Goal: Task Accomplishment & Management: Manage account settings

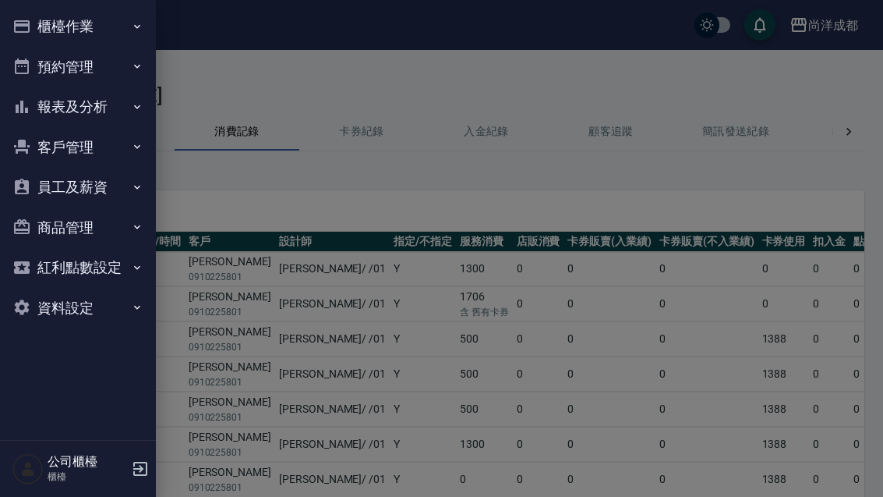
click at [114, 57] on button "預約管理" at bounding box center [77, 67] width 143 height 41
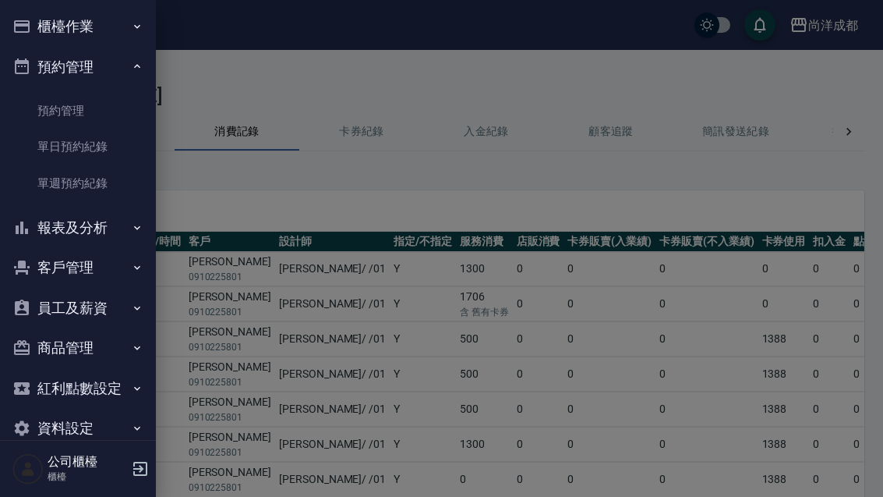
click at [104, 152] on link "單日預約紀錄" at bounding box center [77, 147] width 143 height 36
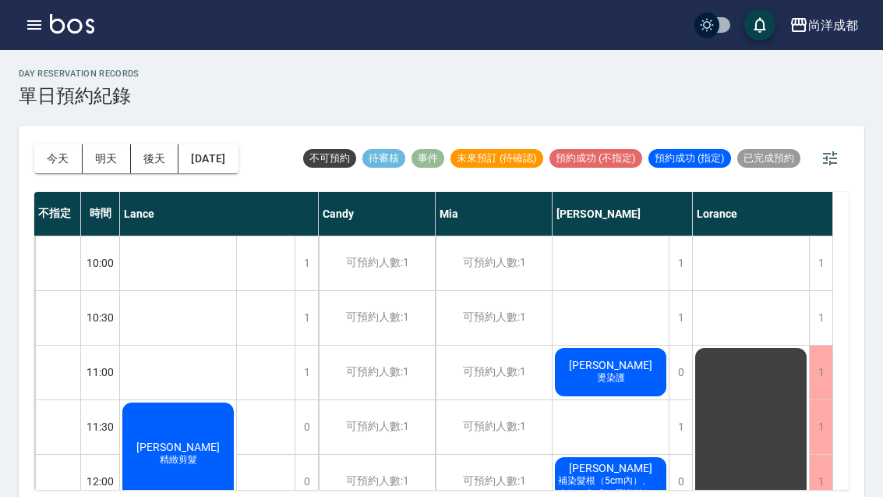
click at [238, 161] on button "[DATE]" at bounding box center [208, 158] width 59 height 29
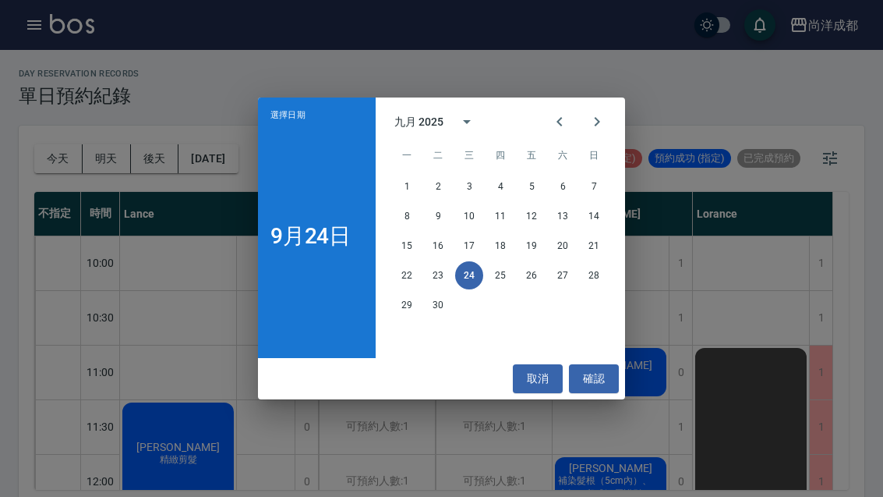
click at [591, 131] on icon "Next month" at bounding box center [597, 121] width 19 height 19
click at [471, 274] on button "22" at bounding box center [469, 275] width 28 height 28
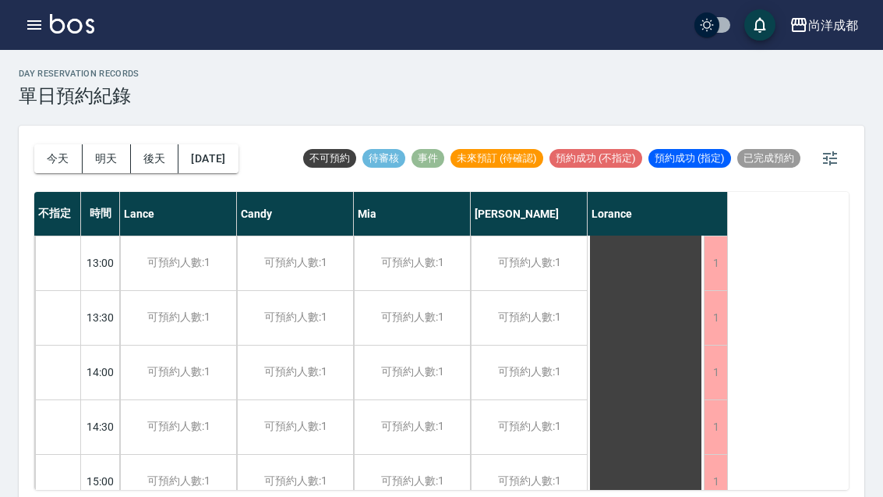
scroll to position [330, 0]
click at [553, 311] on div "可預約人數:1" at bounding box center [529, 315] width 116 height 54
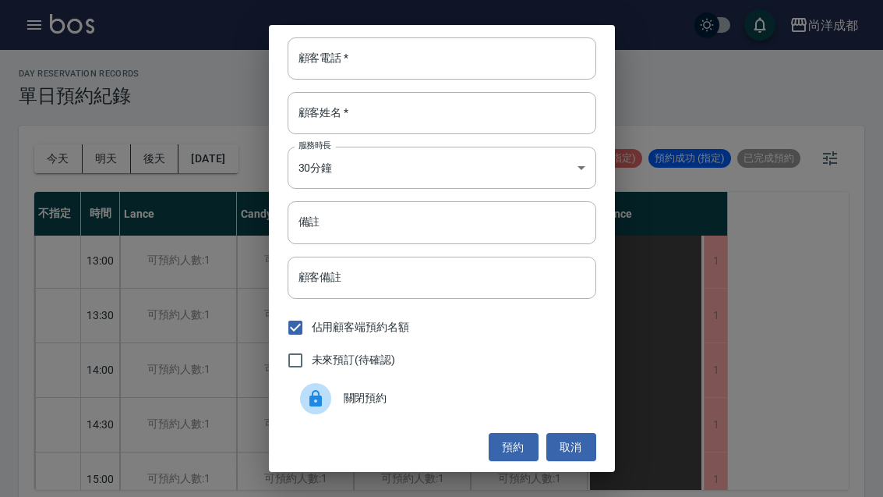
click at [410, 52] on input "顧客電話   *" at bounding box center [442, 58] width 309 height 42
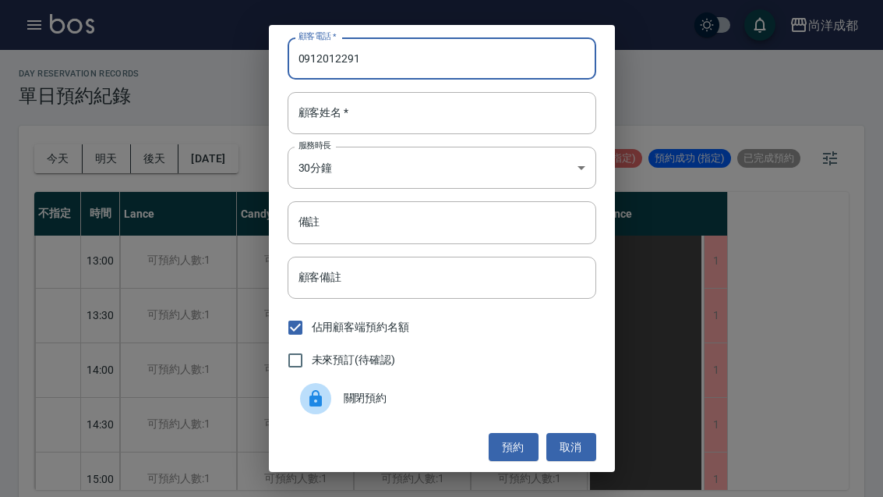
type input "0912012291"
click at [547, 104] on input "顧客姓名   *" at bounding box center [442, 113] width 309 height 42
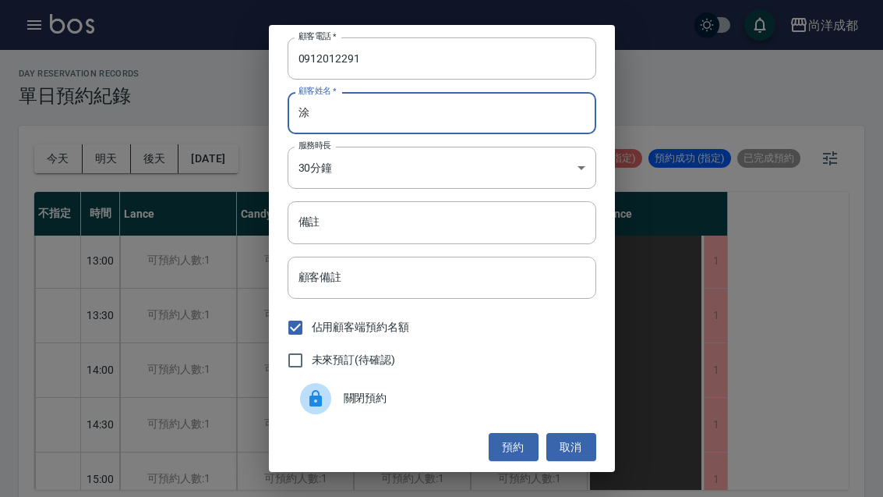
type input "涂"
click at [534, 225] on input "備註" at bounding box center [442, 222] width 309 height 42
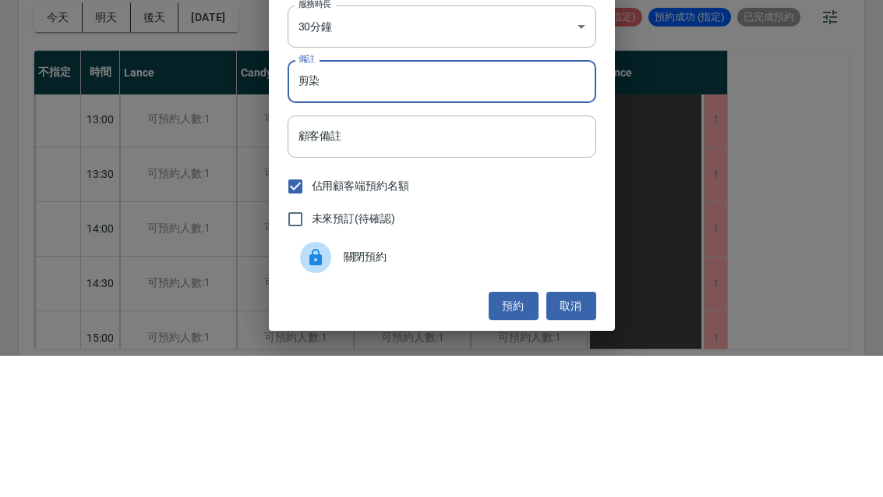
scroll to position [54, 0]
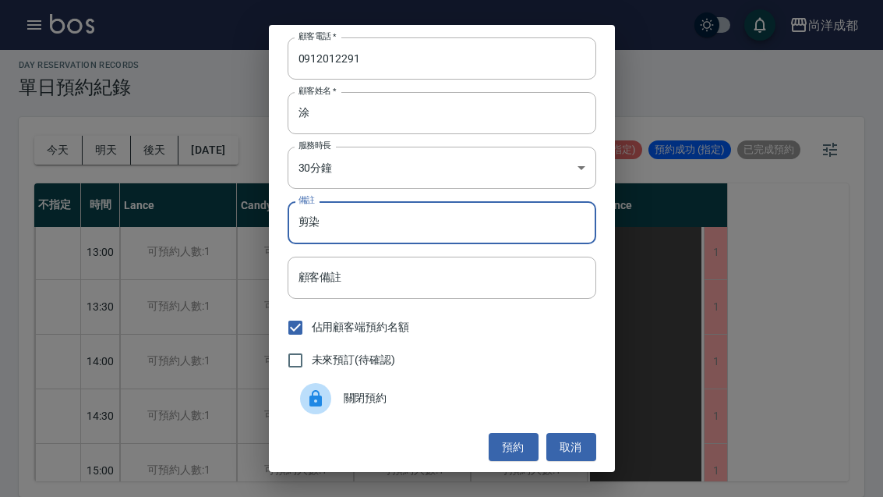
type input "剪染"
click at [516, 447] on button "預約" at bounding box center [514, 447] width 50 height 29
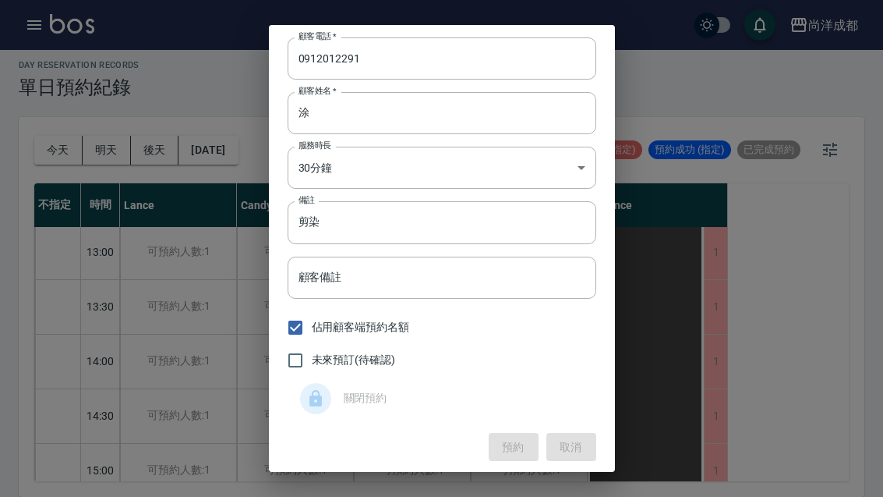
scroll to position [0, 0]
click at [528, 218] on input "剪染" at bounding box center [442, 222] width 309 height 42
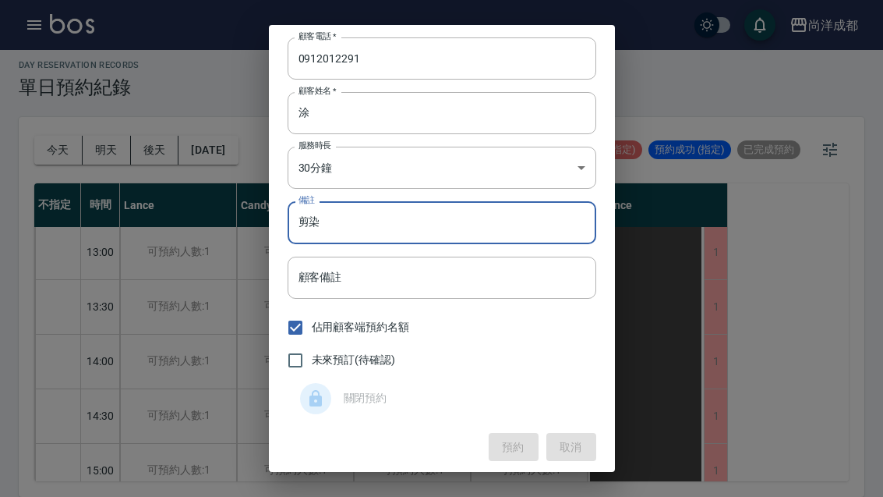
click at [298, 361] on input "未來預訂(待確認)" at bounding box center [295, 360] width 33 height 33
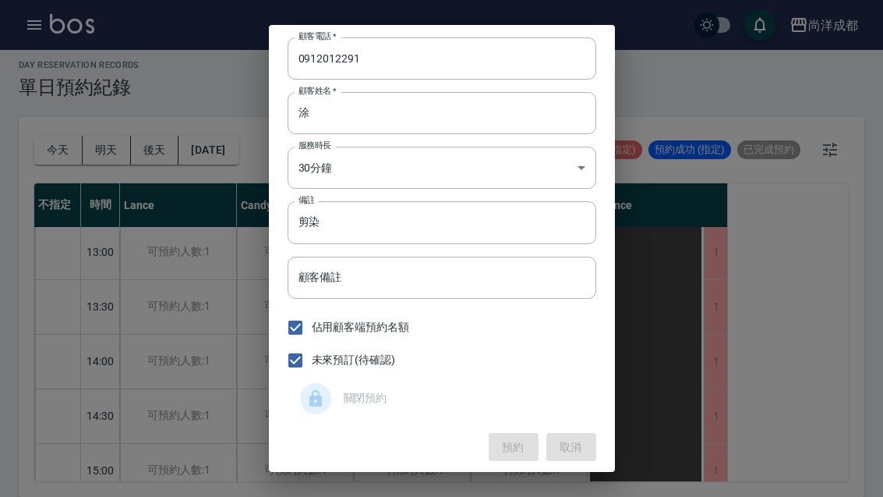
click at [311, 364] on input "未來預訂(待確認)" at bounding box center [295, 360] width 33 height 33
checkbox input "false"
click at [516, 452] on div "預約 取消" at bounding box center [442, 447] width 309 height 29
click at [695, 298] on div "顧客電話   * 0912012291 顧客電話   * 顧客姓名   * 涂 顧客姓名   * 服務時長 30分鐘 1 服務時長 備註 剪染 備註 顧客備註…" at bounding box center [441, 248] width 883 height 497
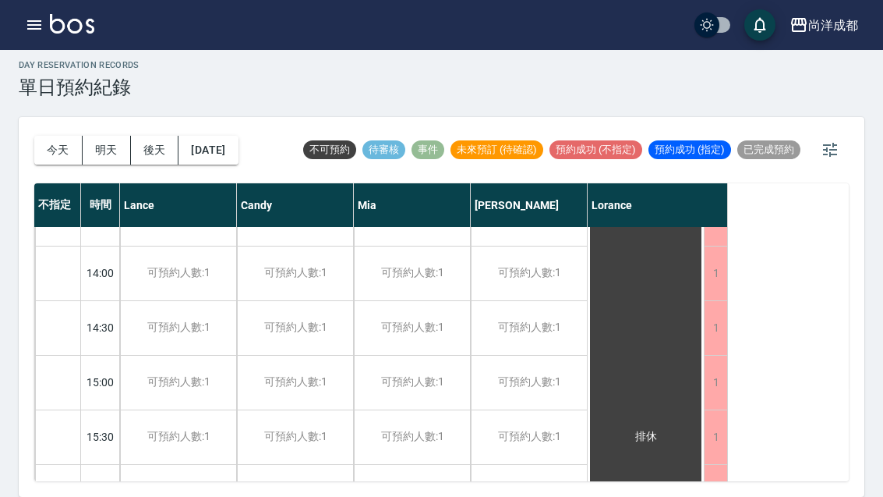
scroll to position [458, 0]
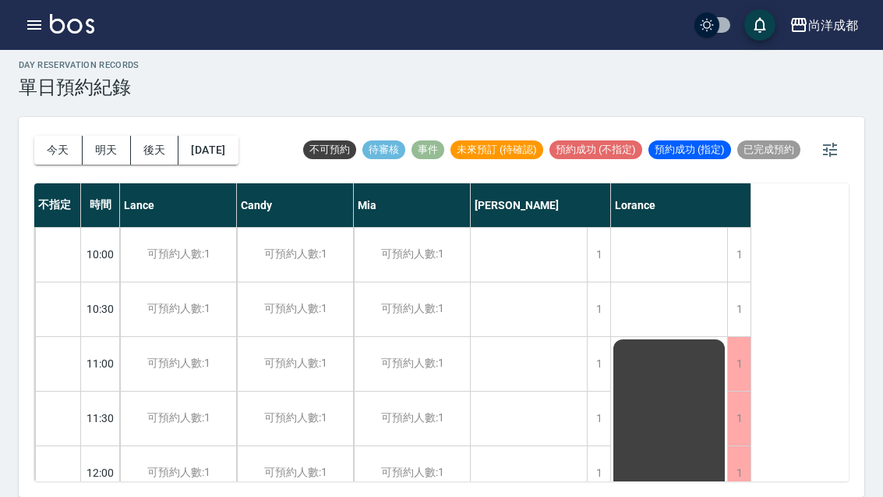
click at [53, 136] on button "今天" at bounding box center [58, 150] width 48 height 29
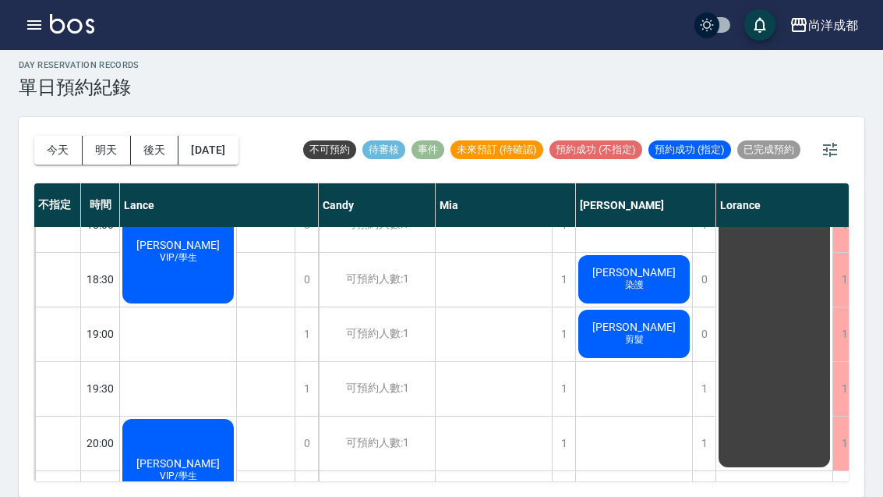
scroll to position [901, 0]
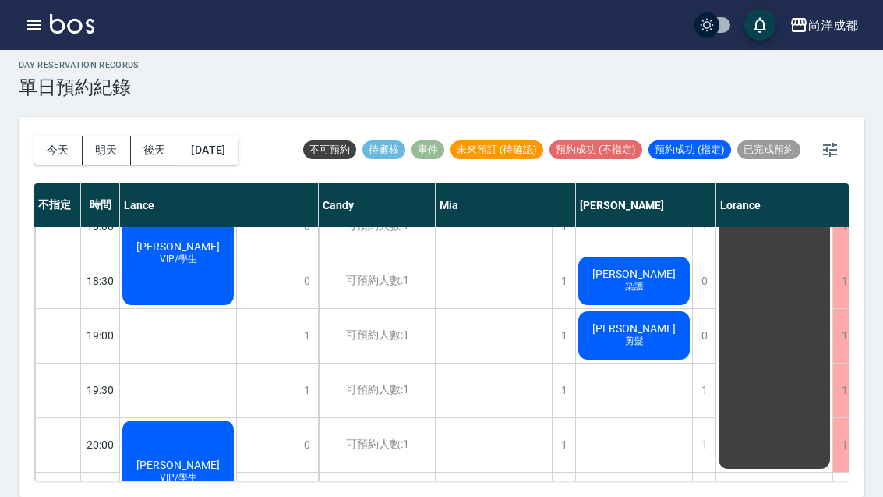
click at [56, 136] on button "今天" at bounding box center [58, 150] width 48 height 29
click at [49, 136] on button "今天" at bounding box center [58, 150] width 48 height 29
click at [34, 136] on button "今天" at bounding box center [58, 150] width 48 height 29
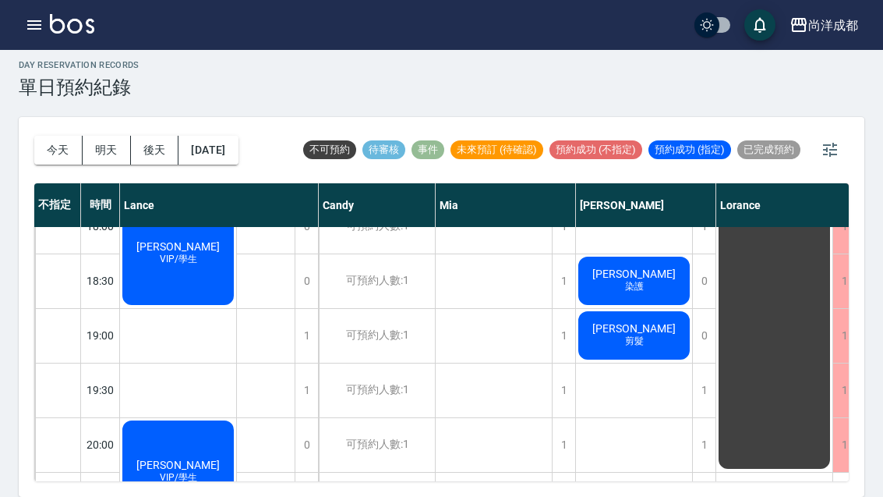
click at [31, 117] on div "[DATE] [DATE] [DATE] [DATE] 不可預約 待審核 事件 未來預訂 (待確認) 預約成功 (不指定) 預約成功 (指定) 已完成預約 不…" at bounding box center [442, 307] width 846 height 380
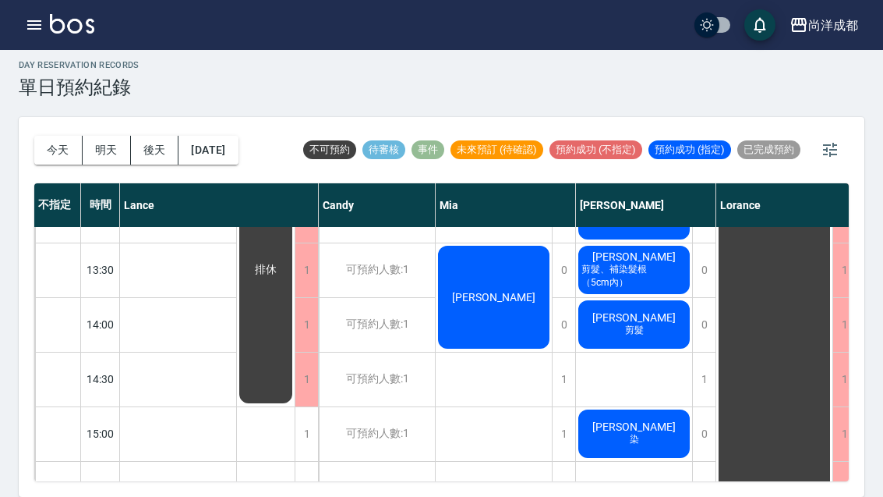
scroll to position [367, 0]
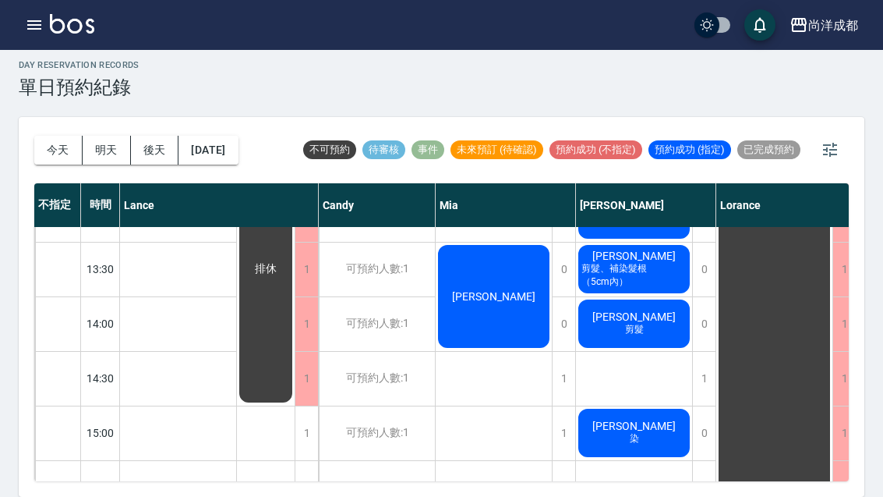
click at [45, 136] on button "今天" at bounding box center [58, 150] width 48 height 29
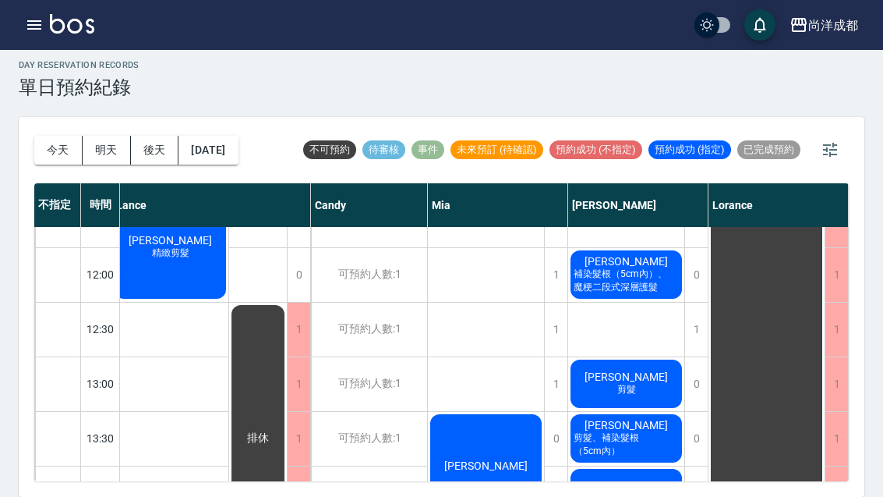
scroll to position [199, 8]
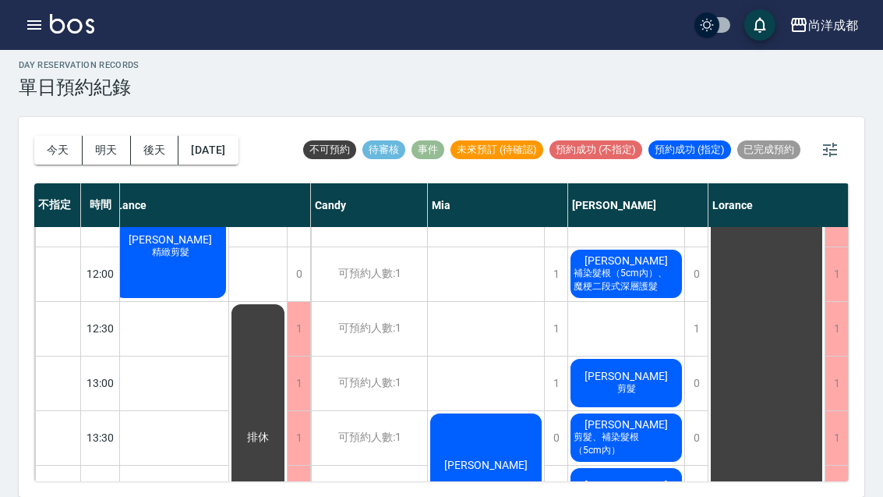
click at [653, 430] on span "剪髮、補染髮根（5cm內）" at bounding box center [626, 443] width 111 height 27
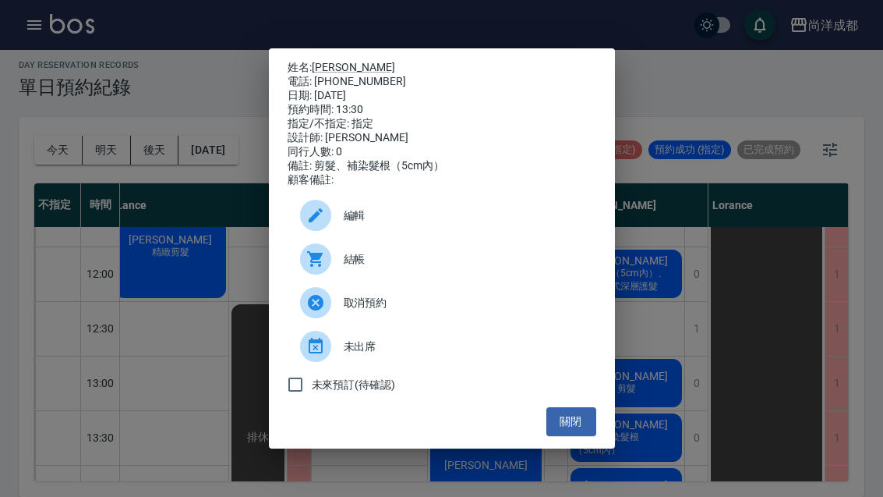
click at [690, 161] on div "姓名: [PERSON_NAME] 電話: [PHONE_NUMBER] 日期: [DATE] 預約時間: 13:30 指定/不指定: 指定 設計師: [PE…" at bounding box center [441, 248] width 883 height 497
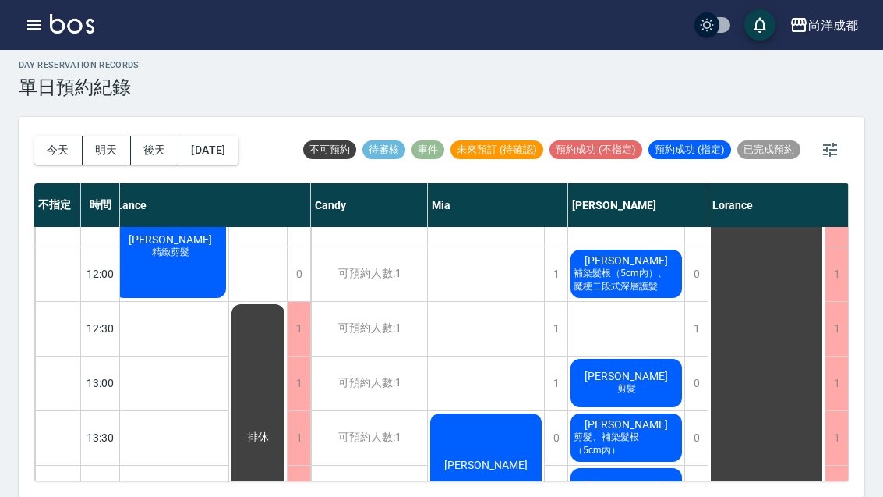
click at [613, 430] on span "剪髮、補染髮根（5cm內）" at bounding box center [626, 443] width 111 height 27
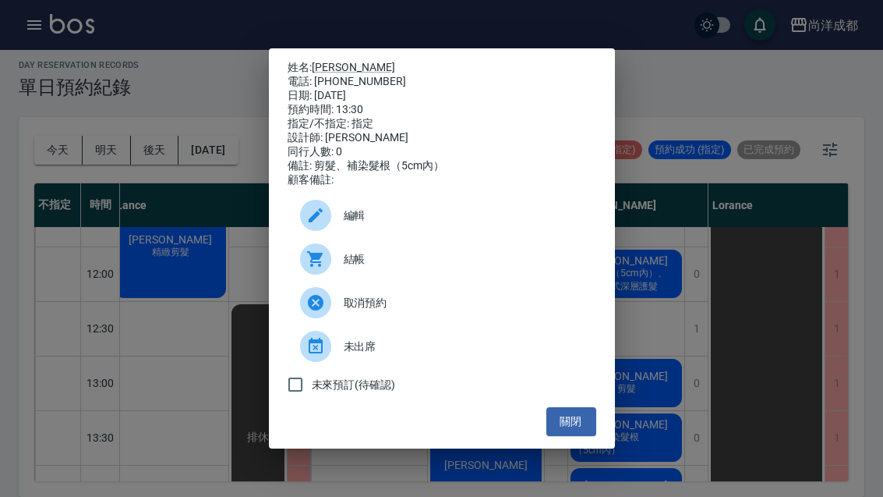
click at [588, 436] on button "關閉" at bounding box center [571, 421] width 50 height 29
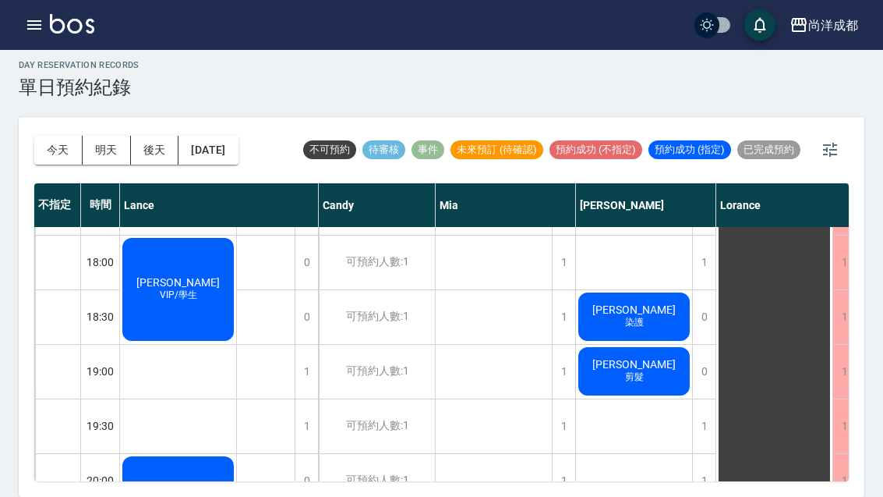
scroll to position [866, 0]
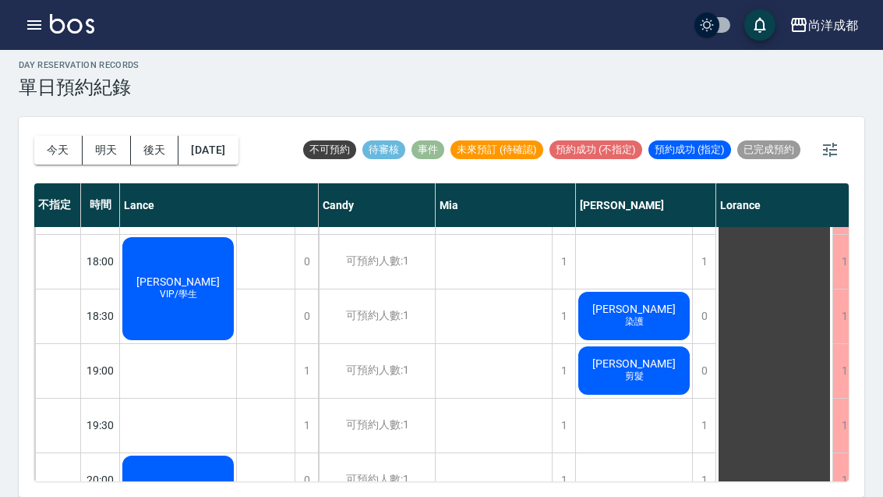
click at [53, 136] on button "今天" at bounding box center [58, 150] width 48 height 29
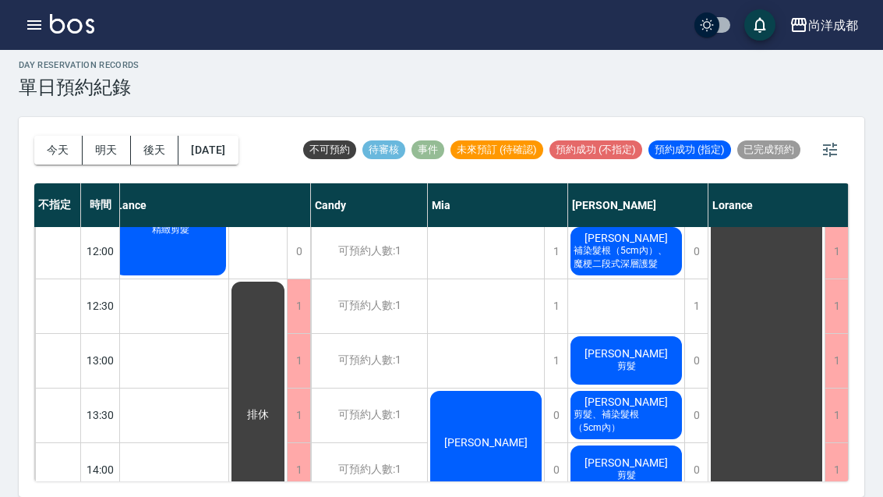
scroll to position [220, 8]
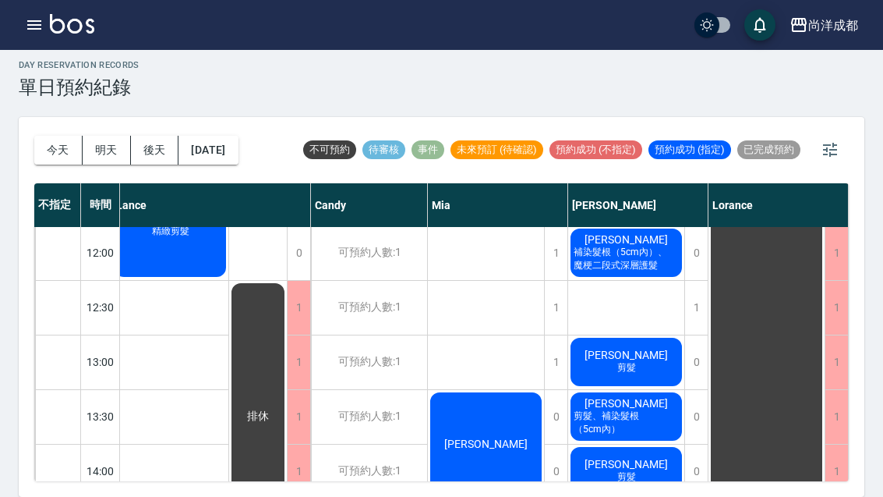
click at [639, 348] on span "[PERSON_NAME]" at bounding box center [627, 354] width 90 height 12
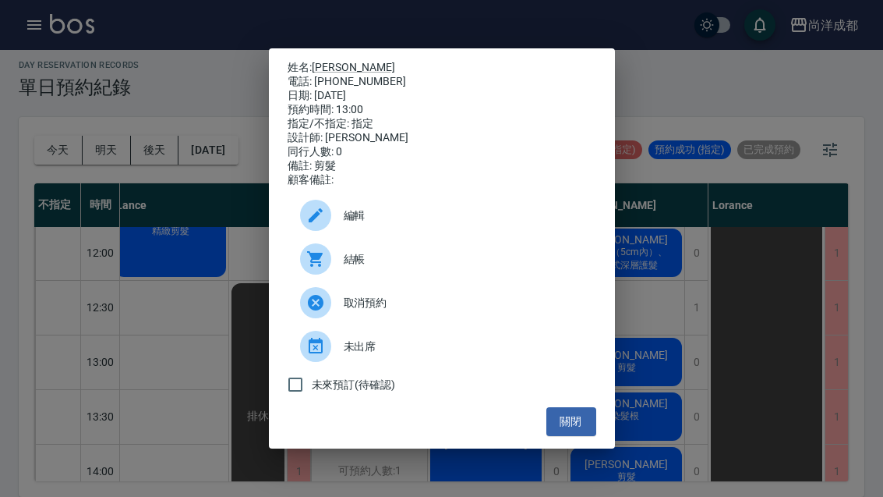
click at [571, 430] on button "關閉" at bounding box center [571, 421] width 50 height 29
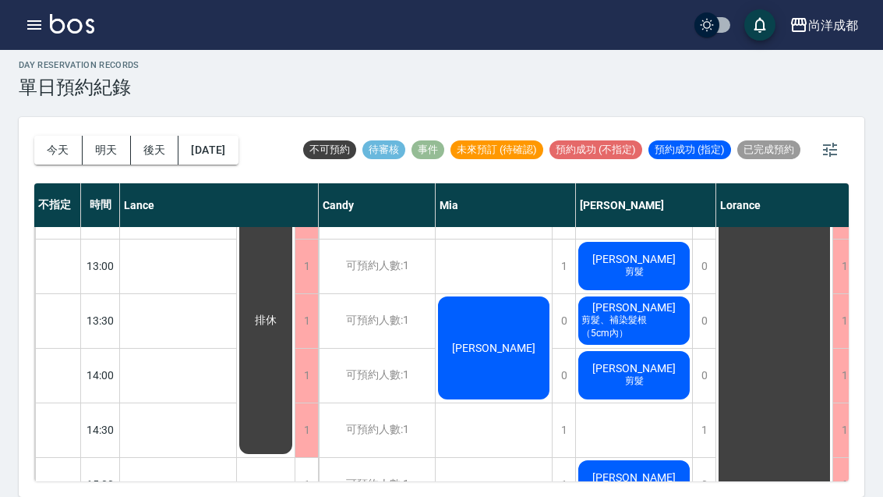
scroll to position [316, 0]
click at [470, 307] on div "[PERSON_NAME]" at bounding box center [494, 348] width 116 height 108
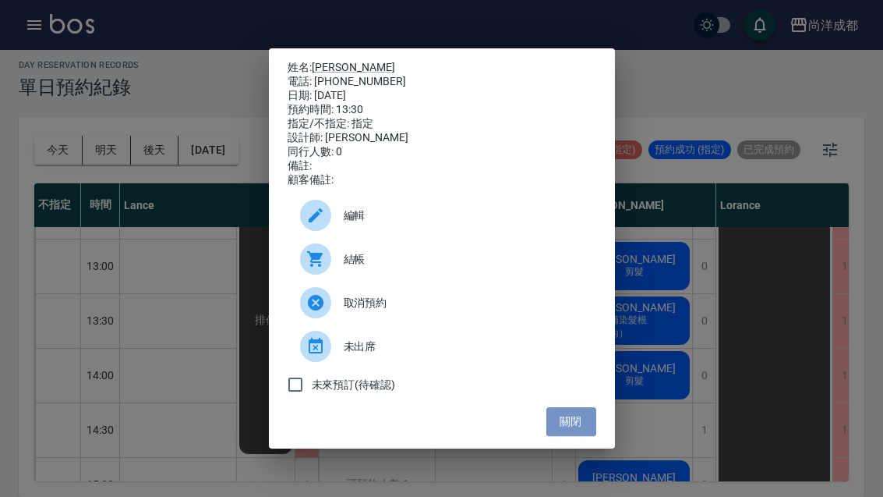
click at [560, 426] on button "關閉" at bounding box center [571, 421] width 50 height 29
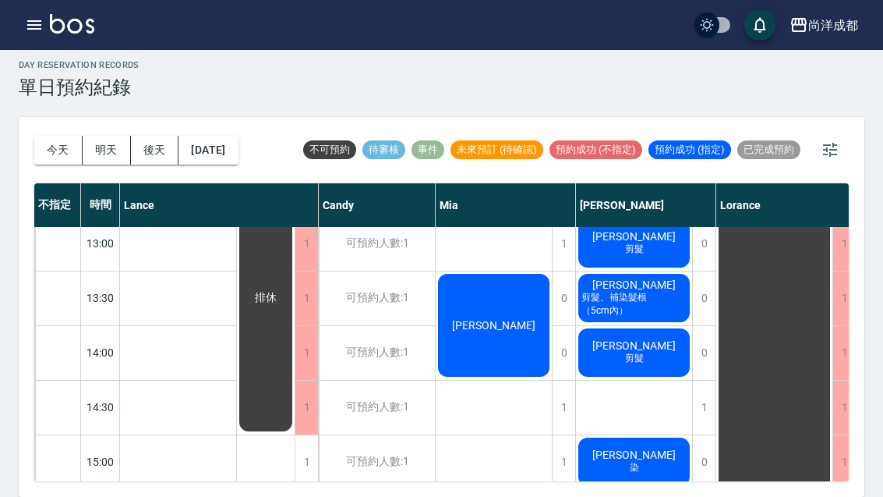
scroll to position [339, 0]
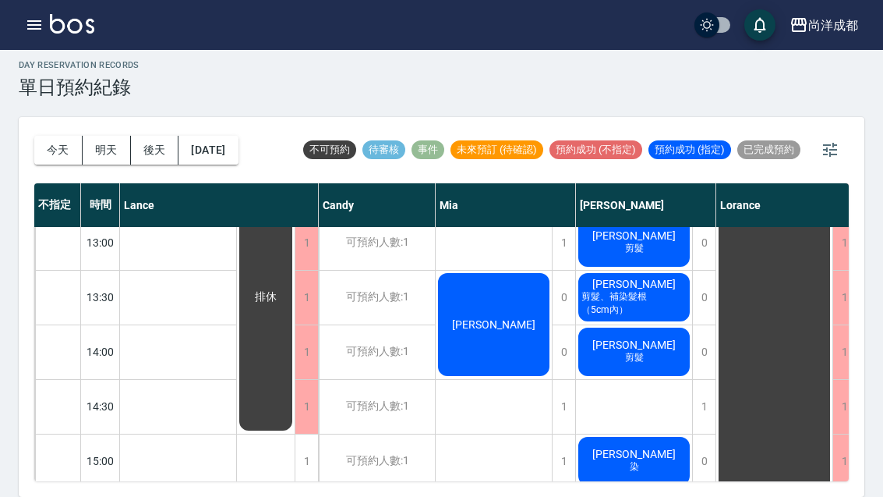
click at [561, 434] on div "1" at bounding box center [563, 461] width 23 height 54
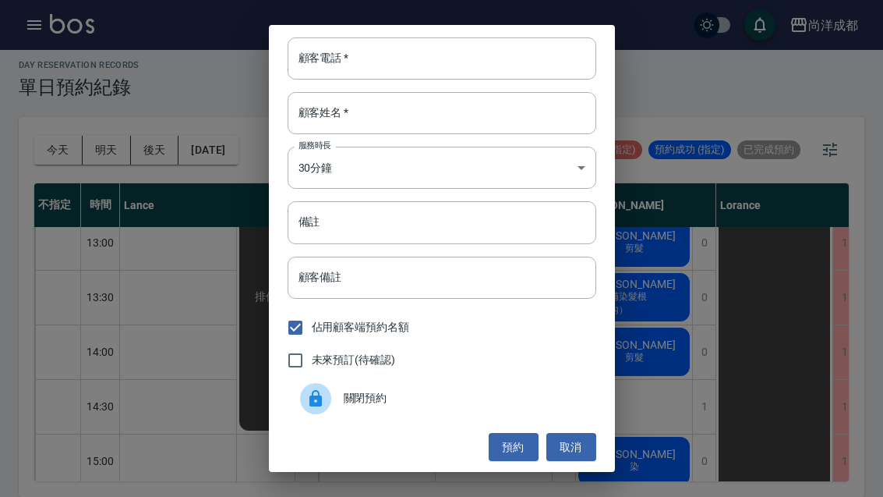
click at [574, 437] on button "取消" at bounding box center [571, 447] width 50 height 29
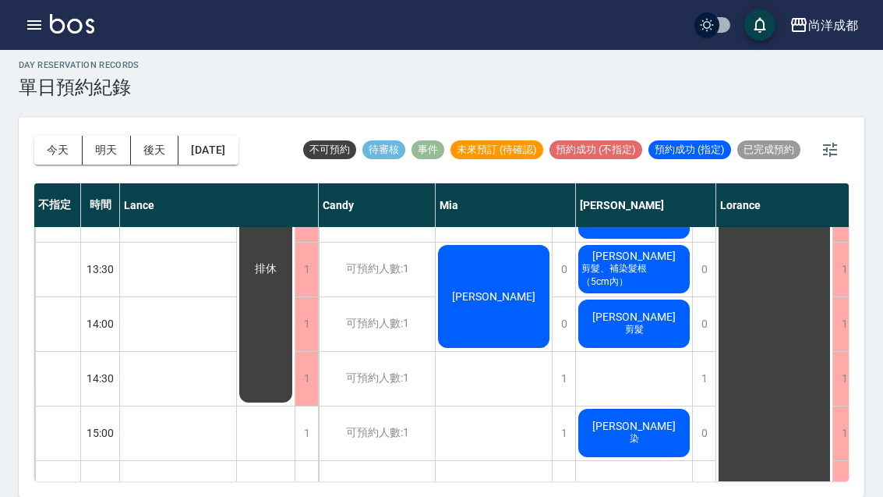
scroll to position [366, 0]
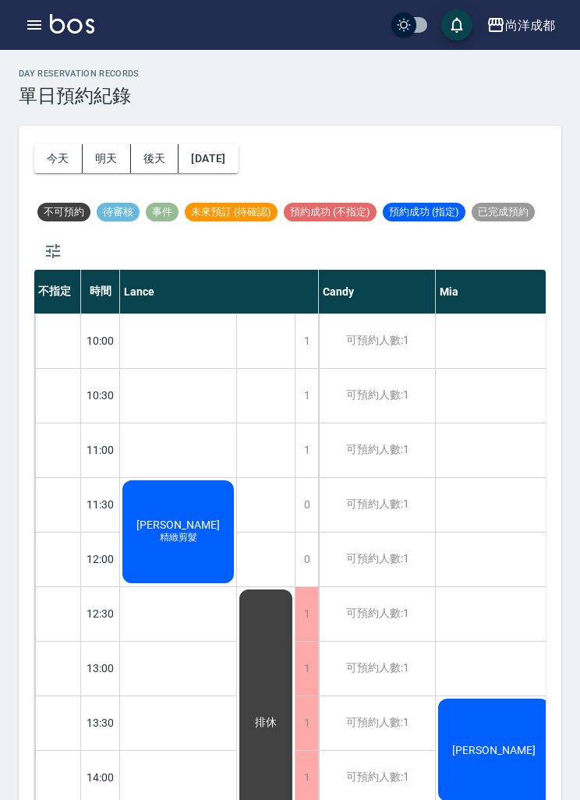
click at [48, 154] on button "今天" at bounding box center [58, 158] width 48 height 29
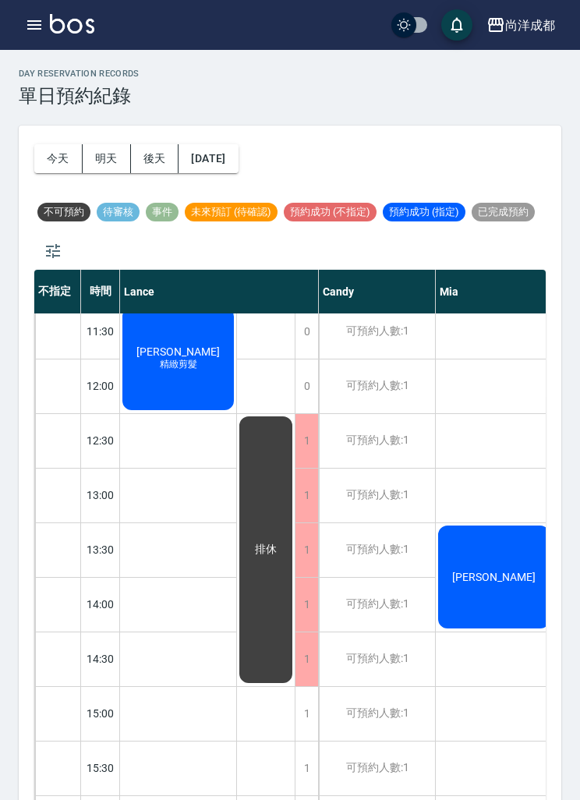
scroll to position [172, 0]
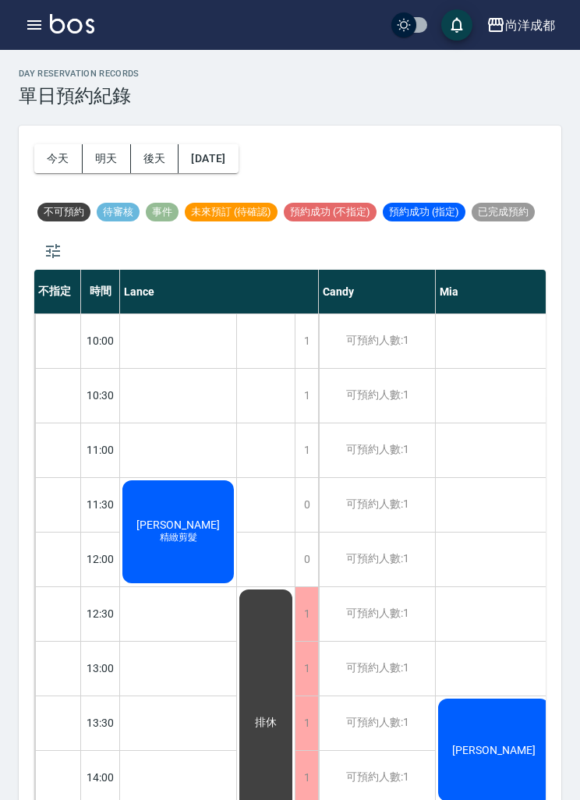
click at [54, 157] on button "今天" at bounding box center [58, 158] width 48 height 29
click at [40, 22] on icon "button" at bounding box center [34, 24] width 14 height 9
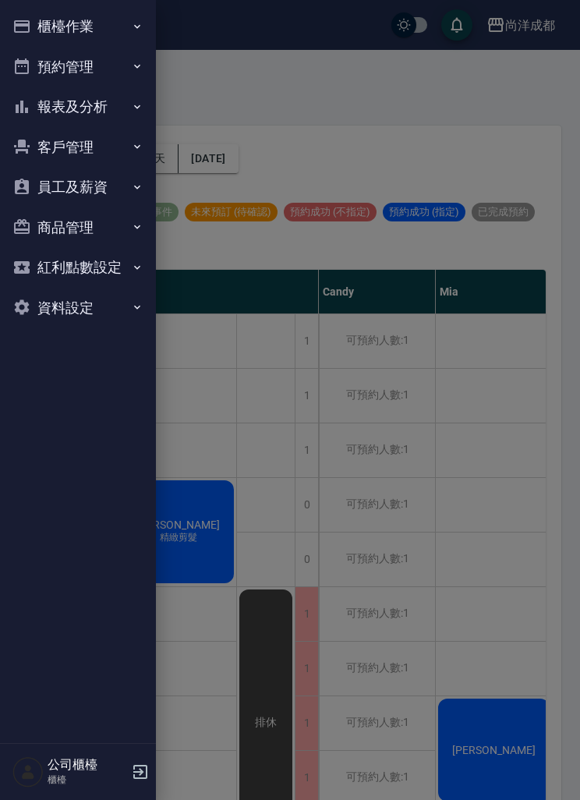
click at [407, 133] on div at bounding box center [290, 400] width 580 height 800
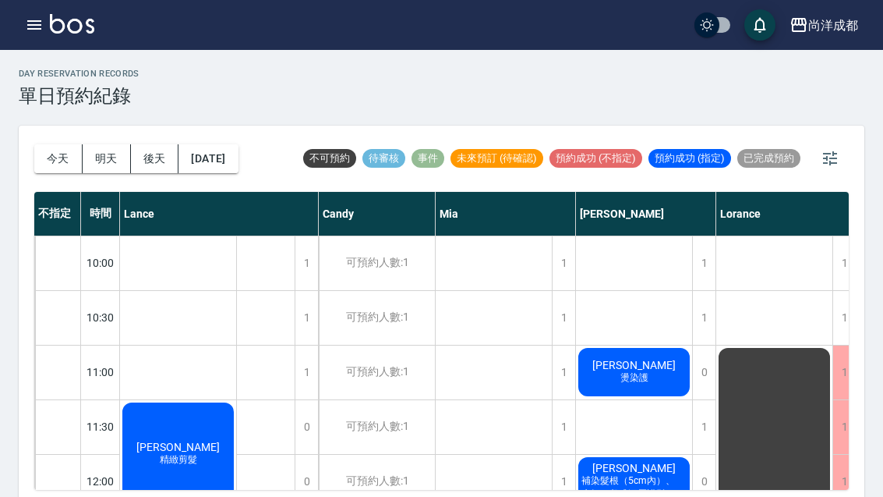
click at [52, 155] on button "今天" at bounding box center [58, 158] width 48 height 29
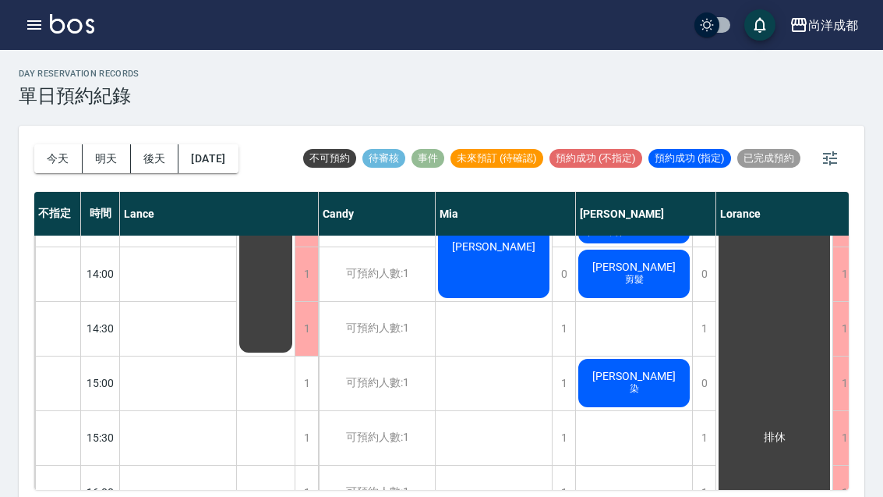
scroll to position [427, 0]
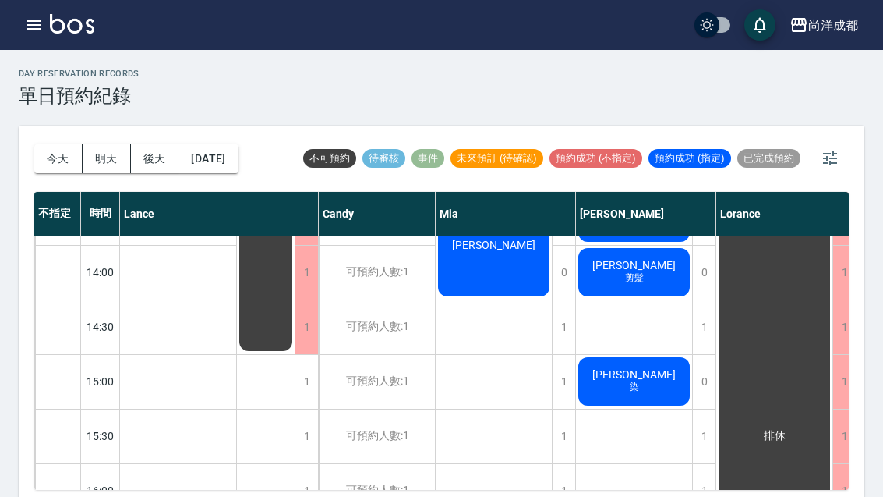
click at [579, 383] on span "染" at bounding box center [635, 386] width 16 height 13
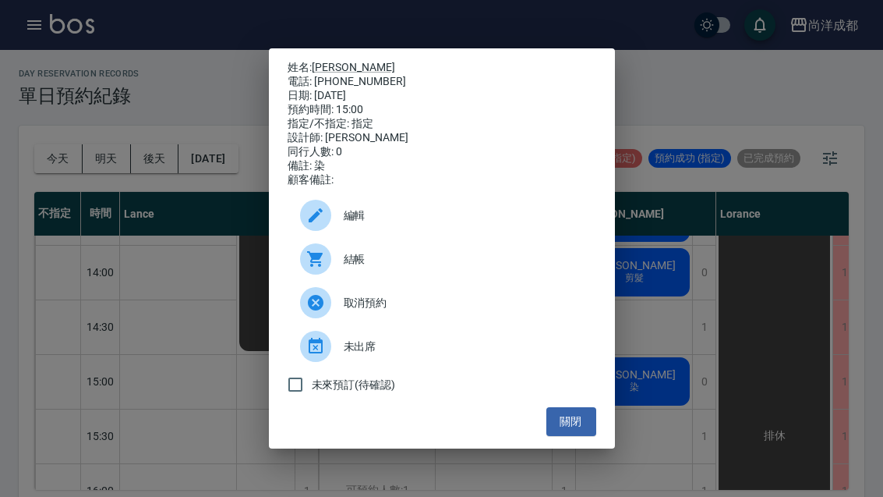
click at [354, 311] on span "取消預約" at bounding box center [464, 303] width 240 height 16
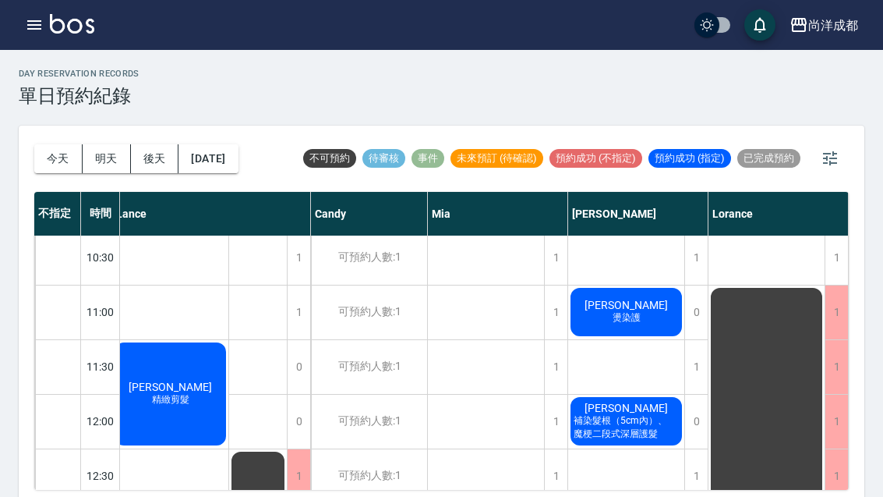
click at [101, 163] on button "明天" at bounding box center [107, 158] width 48 height 29
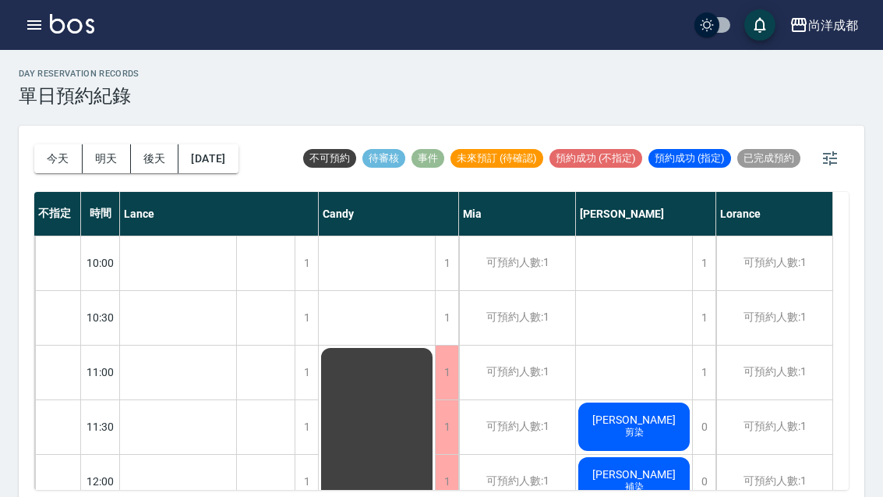
click at [153, 156] on button "後天" at bounding box center [155, 158] width 48 height 29
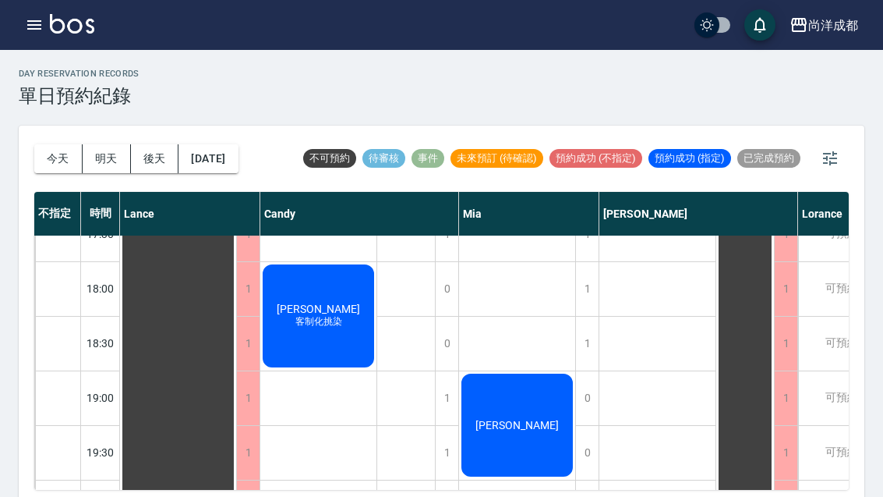
scroll to position [847, 0]
click at [62, 156] on button "今天" at bounding box center [58, 158] width 48 height 29
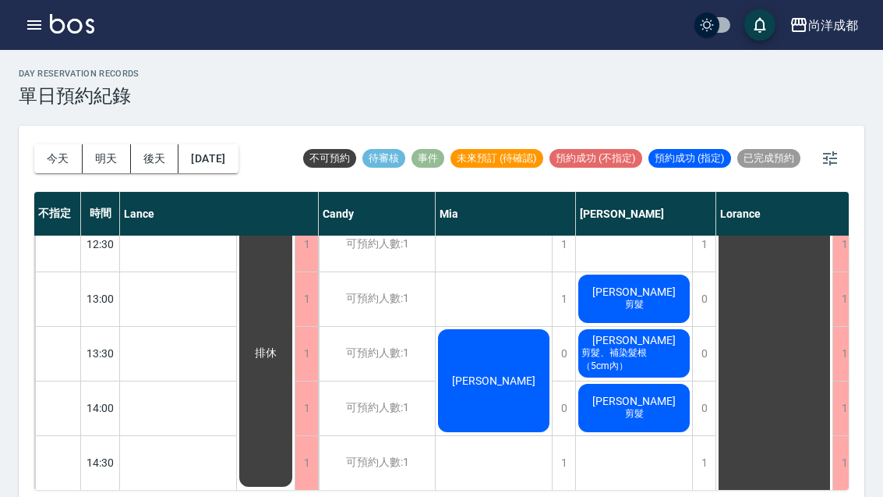
scroll to position [292, 0]
click at [579, 411] on span "剪髮" at bounding box center [634, 413] width 25 height 13
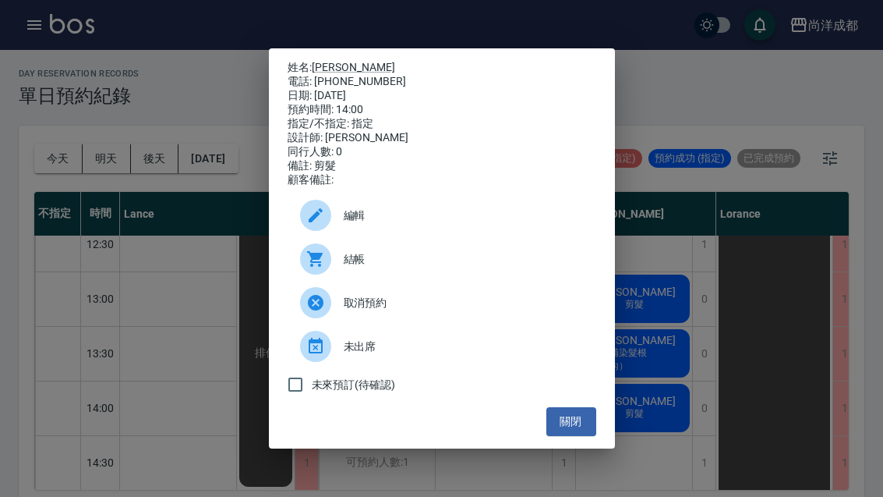
click at [569, 436] on button "關閉" at bounding box center [571, 421] width 50 height 29
